Goal: Information Seeking & Learning: Learn about a topic

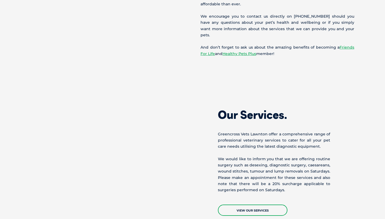
scroll to position [376, 0]
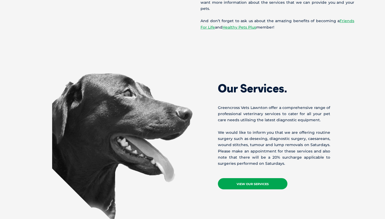
click at [237, 178] on link "View Our Services" at bounding box center [252, 183] width 69 height 11
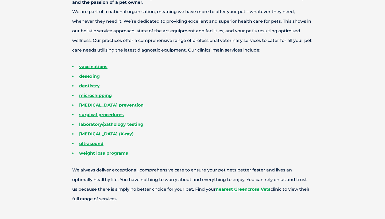
scroll to position [205, 0]
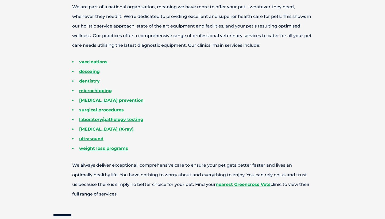
click at [94, 61] on link "vaccinations" at bounding box center [93, 61] width 28 height 5
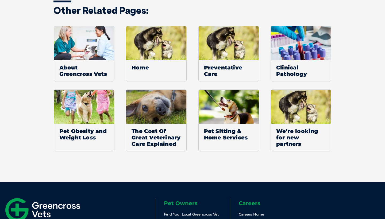
scroll to position [420, 0]
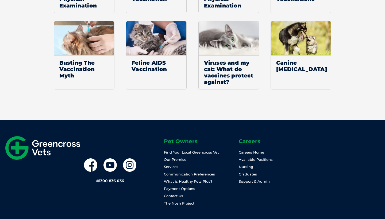
scroll to position [802, 0]
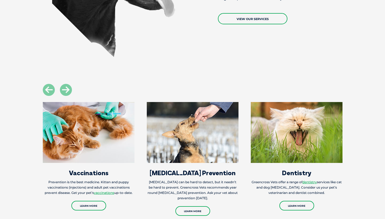
scroll to position [556, 0]
